Goal: Information Seeking & Learning: Learn about a topic

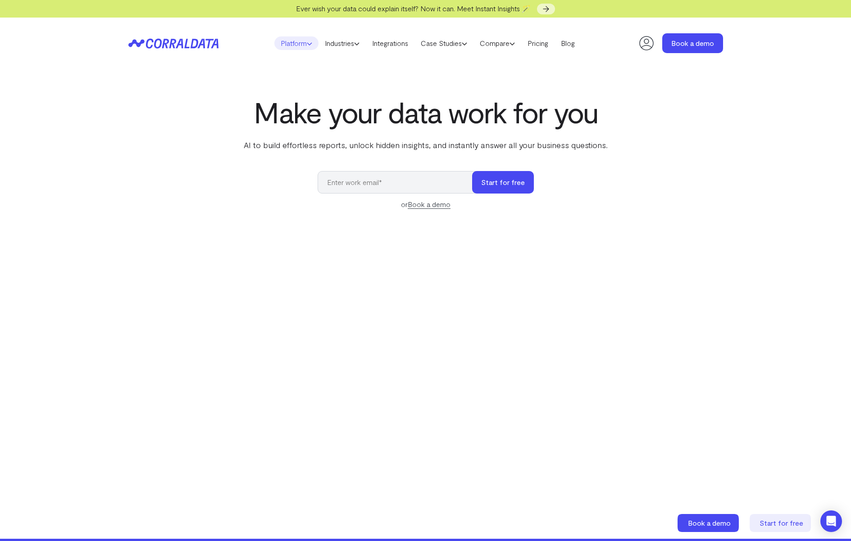
click at [289, 47] on link "Platform" at bounding box center [296, 43] width 44 height 14
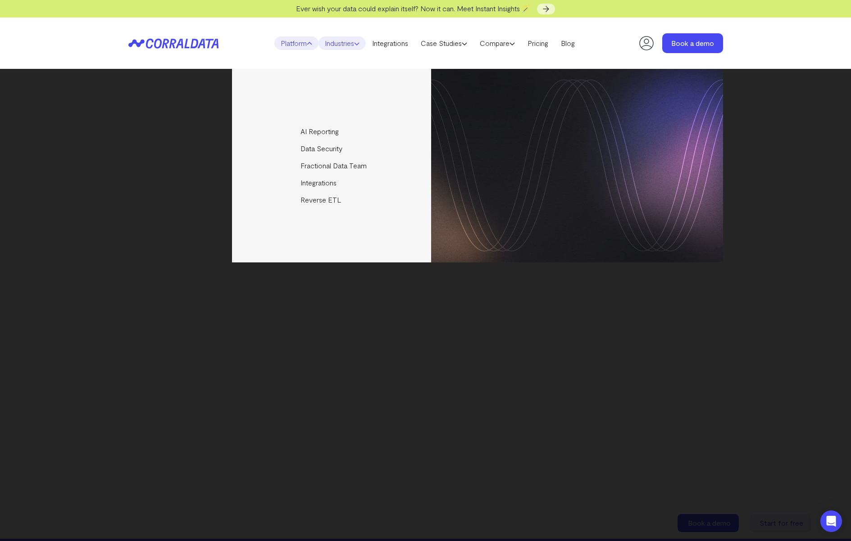
click at [327, 45] on link "Industries" at bounding box center [341, 43] width 47 height 14
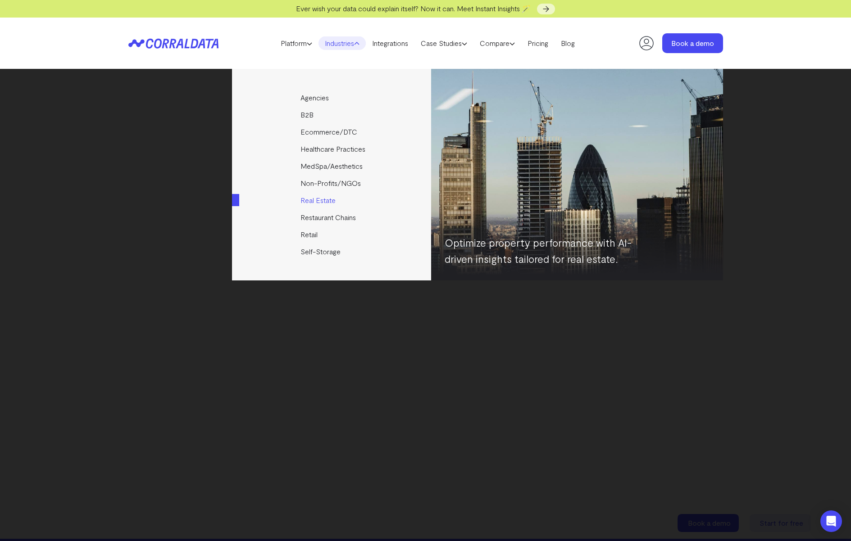
click at [319, 202] on link "Real Estate" at bounding box center [332, 200] width 200 height 17
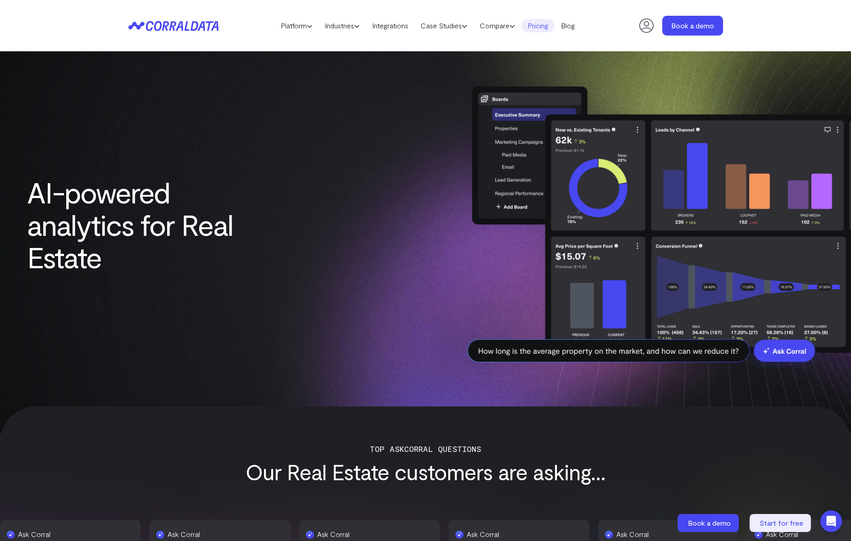
click at [543, 27] on link "Pricing" at bounding box center [537, 26] width 33 height 14
